Goal: Information Seeking & Learning: Learn about a topic

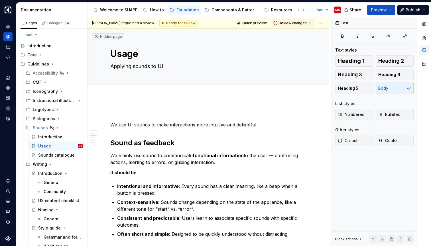
type textarea "*"
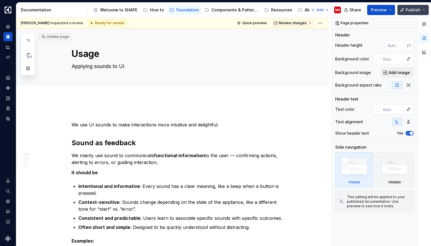
click at [425, 10] on button "Publish" at bounding box center [412, 10] width 31 height 10
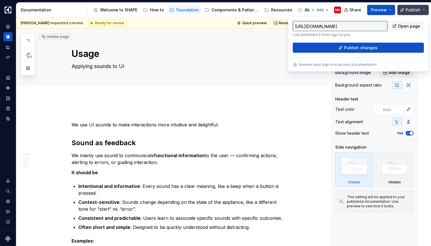
click at [410, 9] on span "Publish" at bounding box center [413, 10] width 15 height 6
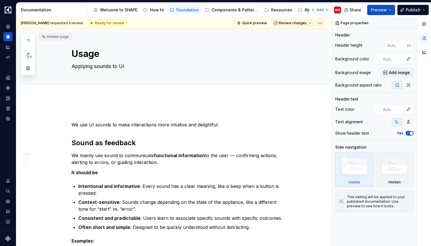
click at [321, 23] on html "SHAPE Design System MS Dataset APPLIANCE Documentation Accessibility guide for …" at bounding box center [215, 123] width 431 height 246
click at [301, 91] on html "SHAPE Design System MS Dataset APPLIANCE Documentation Accessibility guide for …" at bounding box center [215, 123] width 431 height 246
click at [379, 9] on span "Preview" at bounding box center [379, 10] width 16 height 6
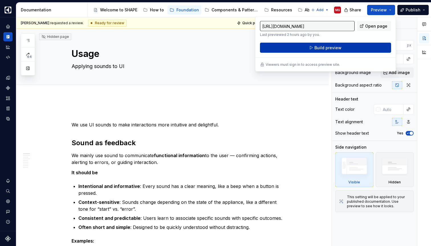
click at [335, 49] on span "Build preview" at bounding box center [327, 48] width 27 height 6
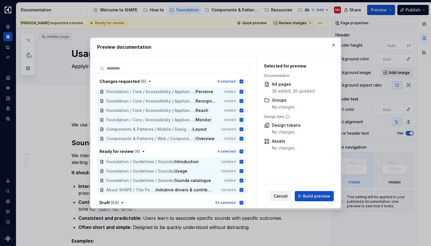
click at [282, 196] on span "Cancel" at bounding box center [281, 197] width 14 height 6
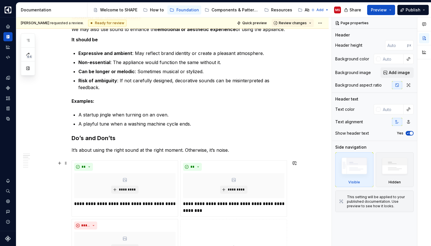
scroll to position [279, 0]
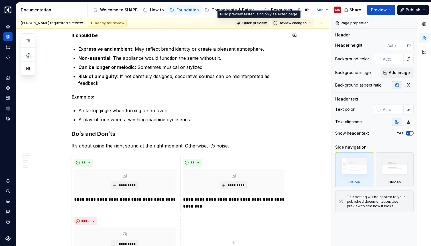
click at [264, 23] on span "Quick preview" at bounding box center [254, 23] width 25 height 5
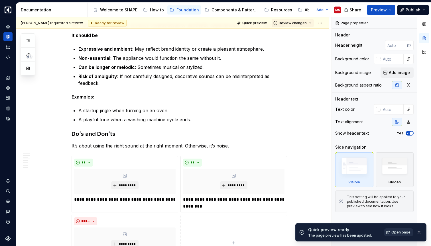
click at [401, 235] on link "Open page" at bounding box center [398, 233] width 29 height 8
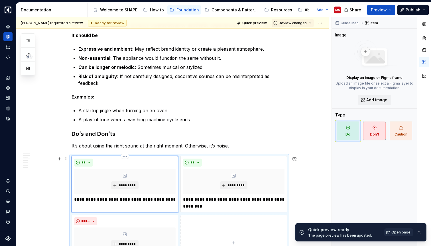
click at [159, 164] on div "**" at bounding box center [124, 163] width 101 height 8
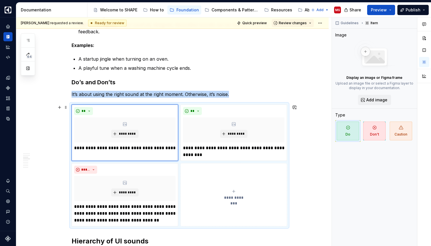
scroll to position [334, 0]
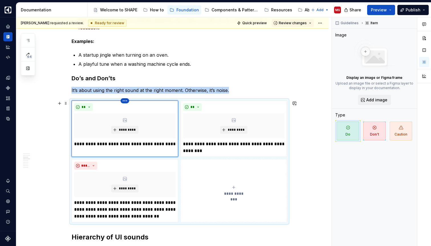
click at [126, 100] on html "SHAPE Design System MS Dataset APPLIANCE Documentation Accessibility guide for …" at bounding box center [215, 123] width 431 height 246
click at [113, 105] on html "SHAPE Design System MS Dataset APPLIANCE Documentation Accessibility guide for …" at bounding box center [215, 123] width 431 height 246
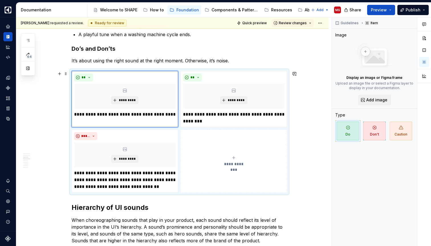
scroll to position [366, 0]
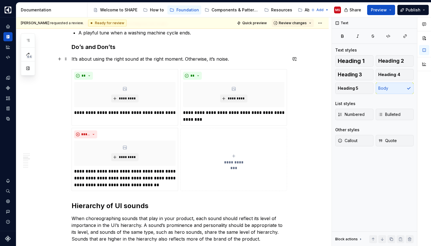
click at [235, 58] on p "It’s about using the right sound at the right moment. Otherwise, it’s noise." at bounding box center [179, 59] width 215 height 7
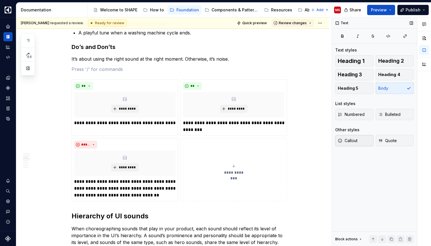
click at [351, 139] on span "Callout" at bounding box center [348, 141] width 20 height 6
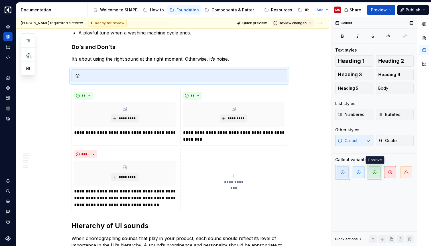
click at [375, 174] on icon "button" at bounding box center [374, 172] width 5 height 5
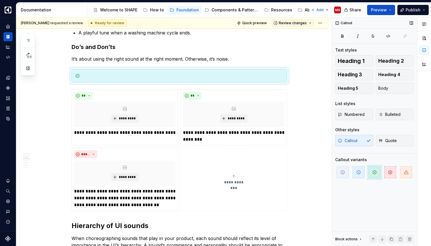
click at [367, 140] on div "Callout Quote" at bounding box center [374, 140] width 78 height 11
click at [350, 140] on div "Callout Quote" at bounding box center [374, 140] width 78 height 11
click at [374, 172] on icon "button" at bounding box center [374, 172] width 5 height 5
click at [361, 137] on div "Callout Quote" at bounding box center [374, 140] width 78 height 11
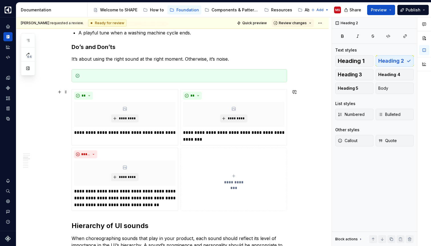
click at [311, 116] on div "We use UI sounds to make interactions more intuitive and delightful. Sound as f…" at bounding box center [172, 192] width 312 height 921
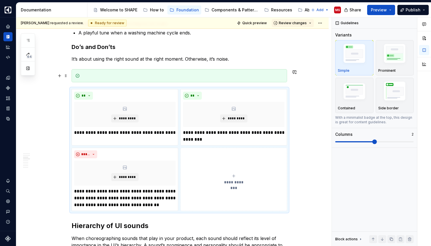
click at [125, 76] on div at bounding box center [182, 76] width 201 height 6
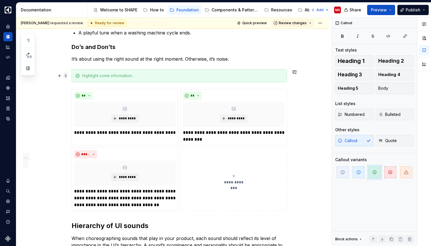
click at [67, 76] on span at bounding box center [66, 76] width 5 height 8
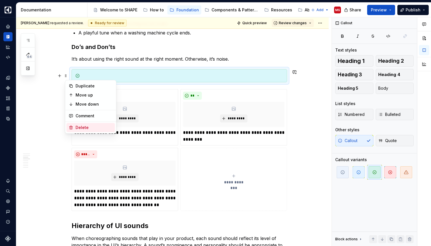
click at [92, 127] on div "Delete" at bounding box center [94, 128] width 37 height 6
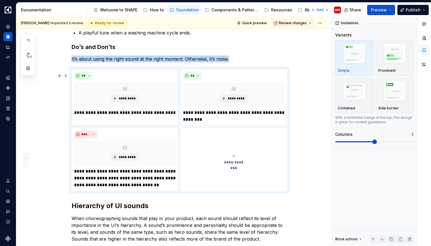
type textarea "*"
click at [240, 55] on div "We use UI sounds to make interactions more intuitive and delightful. Sound as f…" at bounding box center [179, 148] width 215 height 807
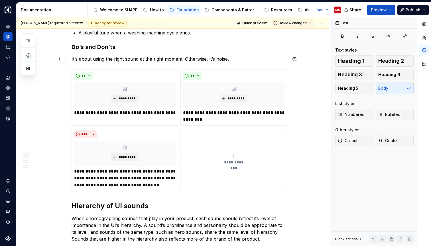
click at [237, 60] on p "It’s about using the right sound at the right moment. Otherwise, it’s noise." at bounding box center [179, 59] width 215 height 7
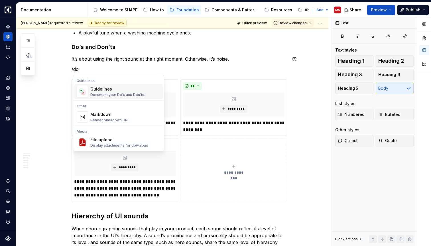
click at [137, 89] on div "Guidelines" at bounding box center [117, 89] width 55 height 6
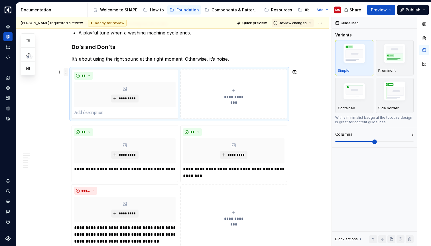
click at [68, 73] on span at bounding box center [66, 72] width 5 height 8
click at [79, 123] on div "Delete" at bounding box center [94, 124] width 37 height 6
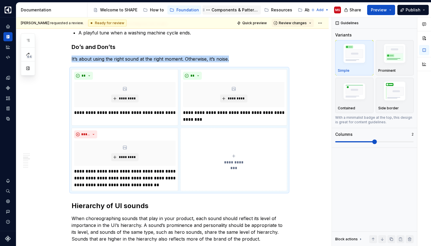
click at [227, 9] on div "Components & Patterns" at bounding box center [234, 10] width 47 height 6
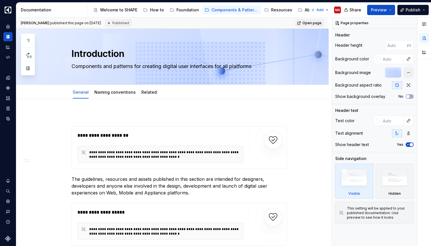
scroll to position [11, 0]
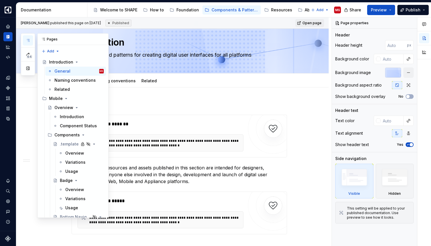
click at [27, 39] on icon "button" at bounding box center [28, 40] width 5 height 5
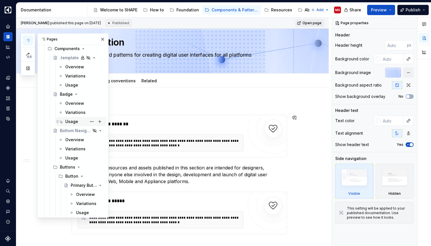
scroll to position [93, 0]
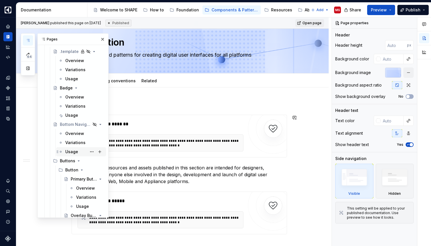
click at [74, 151] on div "Usage" at bounding box center [71, 152] width 13 height 6
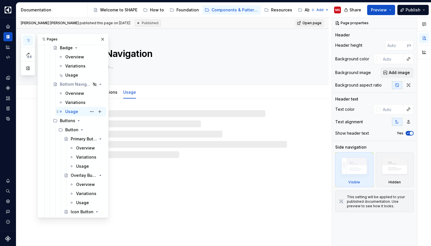
scroll to position [134, 0]
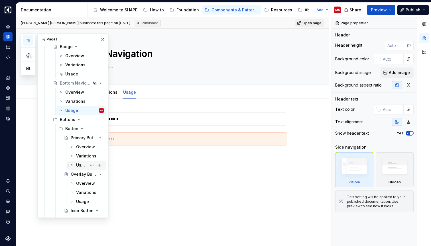
click at [79, 164] on div "Usage" at bounding box center [81, 165] width 11 height 6
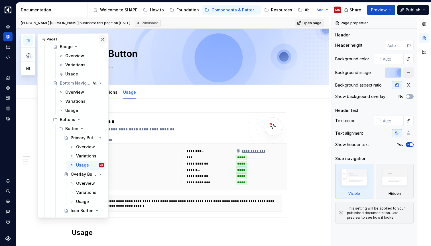
click at [102, 37] on button "button" at bounding box center [103, 39] width 8 height 8
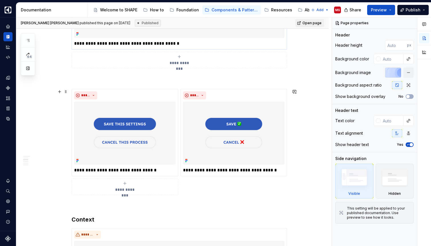
scroll to position [308, 0]
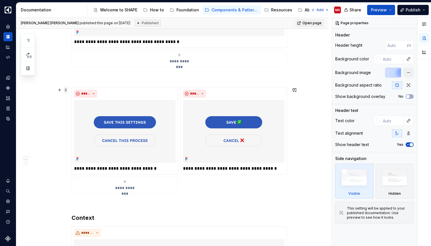
click at [68, 90] on span at bounding box center [66, 90] width 5 height 8
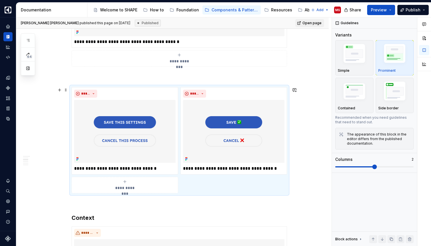
click at [139, 87] on div "**********" at bounding box center [179, 140] width 215 height 106
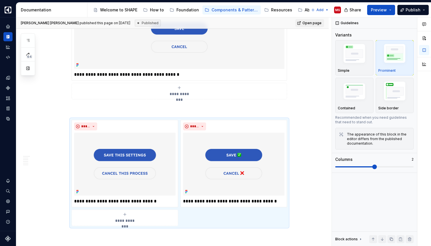
scroll to position [274, 0]
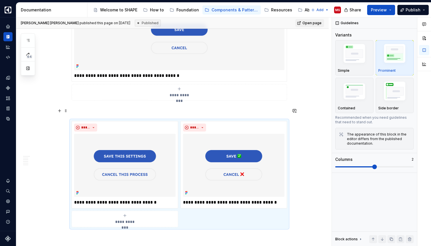
click at [140, 111] on p at bounding box center [179, 110] width 215 height 7
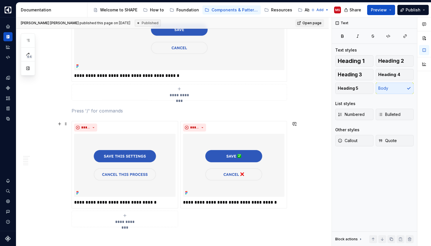
click at [135, 121] on div "**********" at bounding box center [179, 174] width 215 height 106
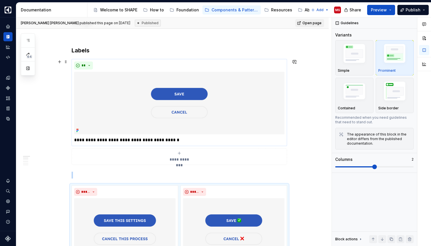
scroll to position [209, 0]
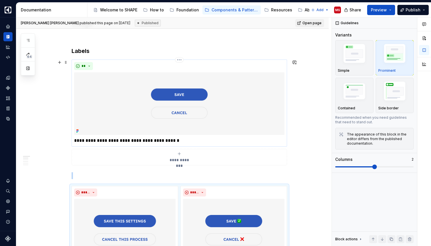
click at [128, 64] on div "**" at bounding box center [179, 66] width 210 height 8
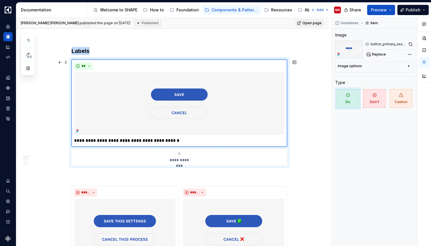
click at [93, 166] on div "**********" at bounding box center [179, 113] width 215 height 106
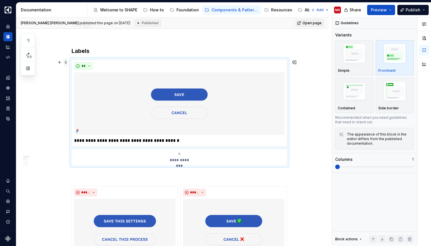
click at [68, 62] on span at bounding box center [66, 62] width 5 height 8
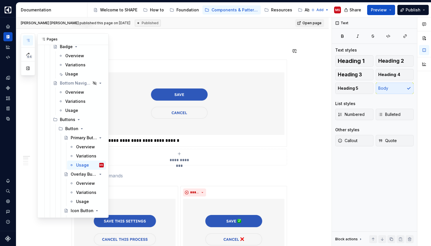
click at [28, 40] on icon "button" at bounding box center [28, 40] width 5 height 5
click at [187, 40] on p at bounding box center [179, 36] width 215 height 7
click at [279, 146] on div "**********" at bounding box center [179, 103] width 215 height 87
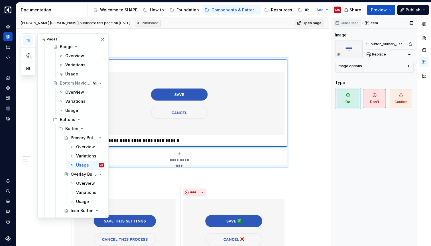
click at [350, 23] on span "Guidelines" at bounding box center [350, 23] width 18 height 5
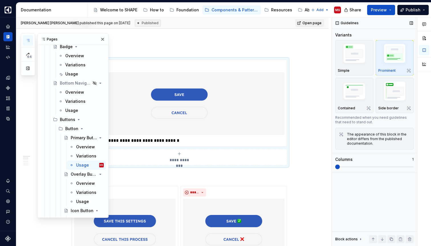
click at [360, 239] on icon at bounding box center [360, 239] width 1 height 1
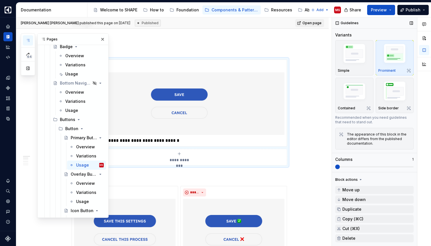
click at [366, 25] on div "Guidelines" at bounding box center [374, 22] width 85 height 11
click at [175, 9] on button "Page tree" at bounding box center [173, 10] width 7 height 7
click at [175, 9] on html "SHAPE Design System MS Dataset APPLIANCE Documentation Accessibility guide for …" at bounding box center [215, 123] width 431 height 246
click at [178, 10] on div "Foundation" at bounding box center [187, 10] width 23 height 6
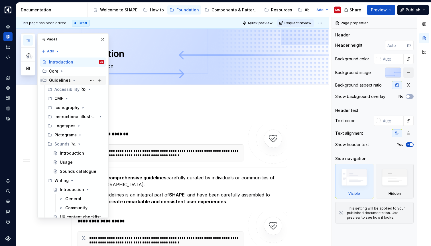
click at [55, 81] on div "Guidelines" at bounding box center [60, 81] width 22 height 6
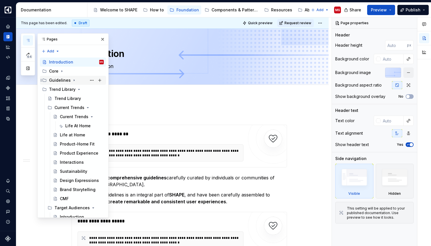
click at [55, 81] on div "Guidelines" at bounding box center [60, 81] width 22 height 6
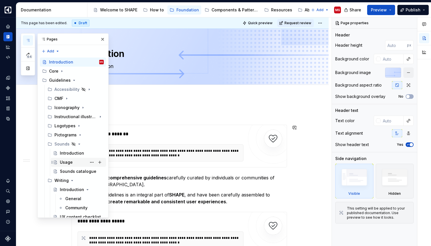
click at [66, 163] on div "Usage" at bounding box center [66, 163] width 13 height 6
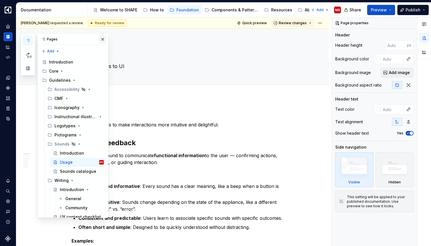
click at [102, 39] on button "button" at bounding box center [103, 39] width 8 height 8
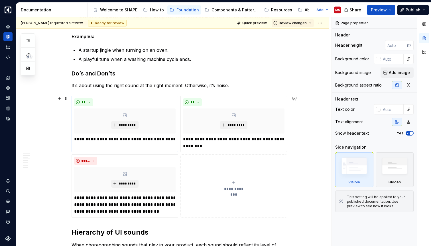
scroll to position [341, 0]
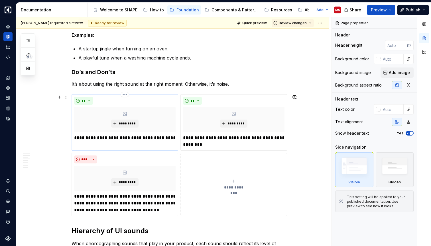
click at [156, 99] on div "**" at bounding box center [124, 101] width 101 height 8
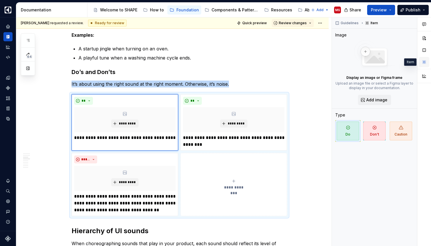
click at [424, 63] on button "button" at bounding box center [424, 62] width 10 height 10
click at [426, 52] on button "button" at bounding box center [424, 50] width 10 height 10
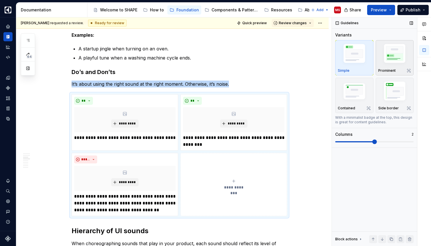
click at [396, 55] on img "button" at bounding box center [394, 54] width 33 height 25
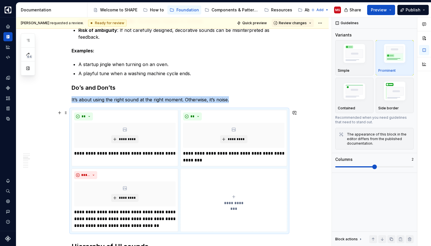
scroll to position [325, 0]
click at [259, 23] on span "Quick preview" at bounding box center [254, 23] width 25 height 5
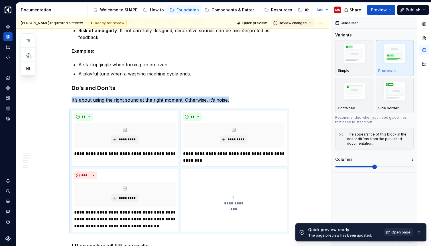
click at [396, 233] on span "Open page" at bounding box center [400, 232] width 19 height 5
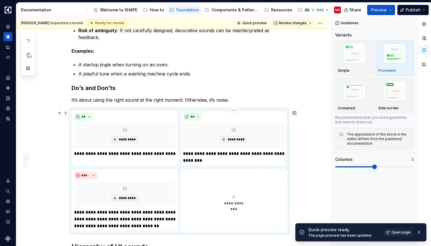
click at [194, 154] on p "**********" at bounding box center [233, 157] width 101 height 14
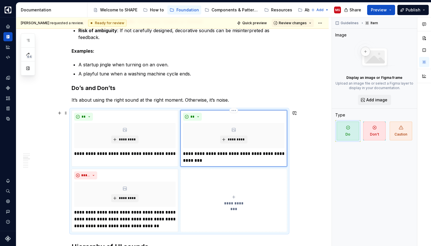
type textarea "*"
click at [130, 154] on p "**********" at bounding box center [124, 153] width 101 height 7
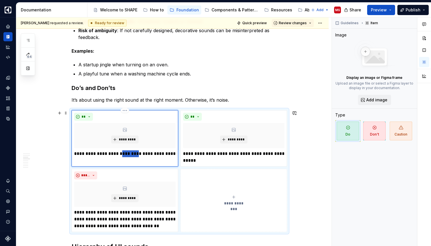
click at [130, 154] on p "**********" at bounding box center [124, 153] width 101 height 7
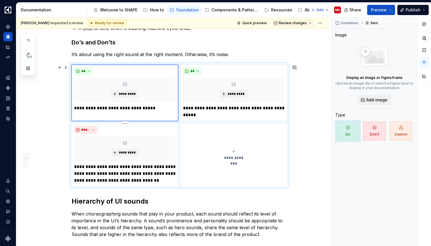
scroll to position [371, 0]
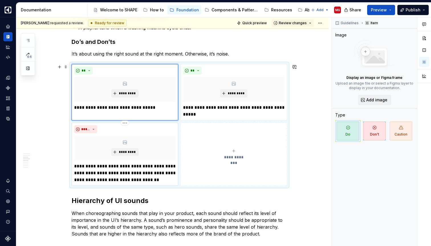
click at [88, 166] on p "**********" at bounding box center [124, 173] width 101 height 21
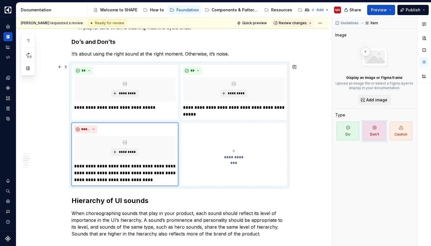
click at [33, 125] on div "We use UI sounds to make interactions more intuitive and delightful. Sound as f…" at bounding box center [172, 177] width 312 height 901
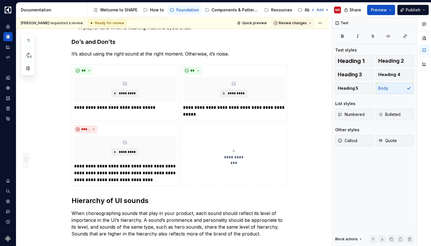
type textarea "*"
